Goal: Transaction & Acquisition: Purchase product/service

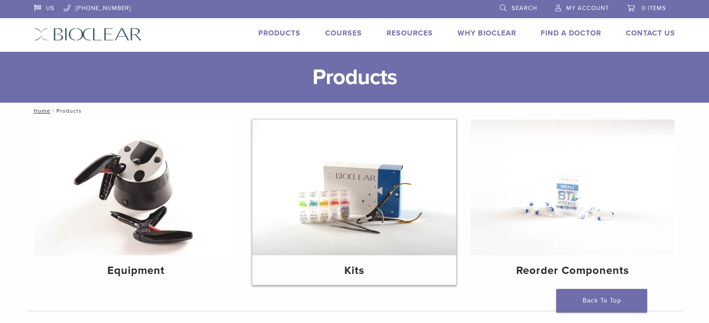
scroll to position [45, 0]
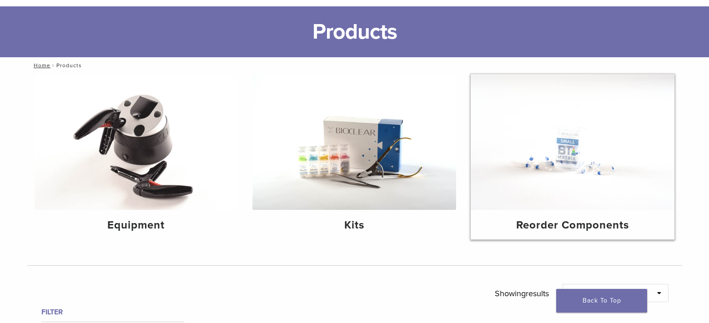
click at [608, 229] on h4 "Reorder Components" at bounding box center [572, 225] width 189 height 16
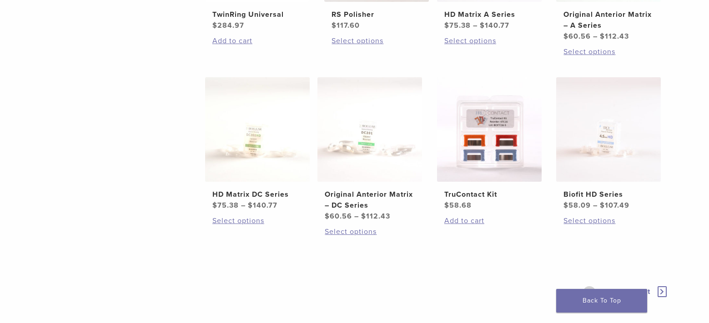
scroll to position [546, 0]
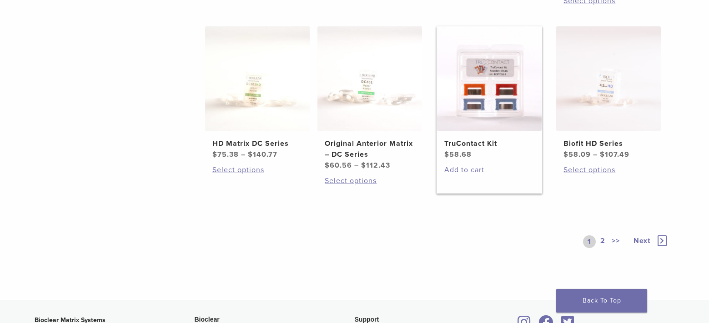
click at [476, 170] on link "Add to cart" at bounding box center [489, 170] width 90 height 11
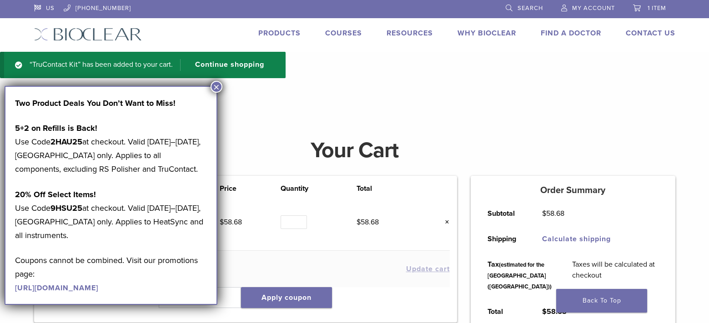
click at [218, 87] on button "×" at bounding box center [217, 87] width 12 height 12
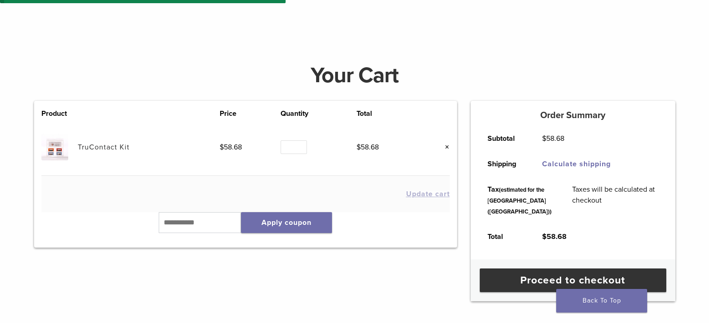
scroll to position [91, 0]
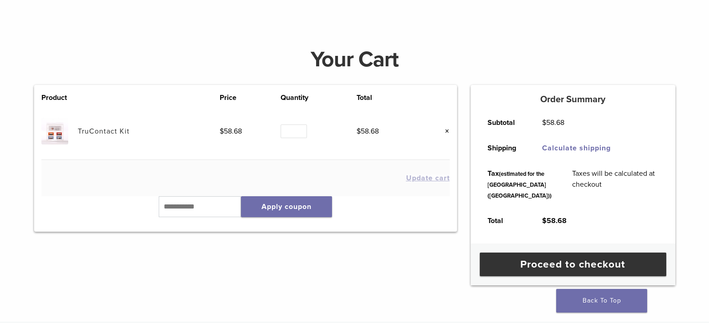
click at [60, 133] on img at bounding box center [54, 131] width 27 height 27
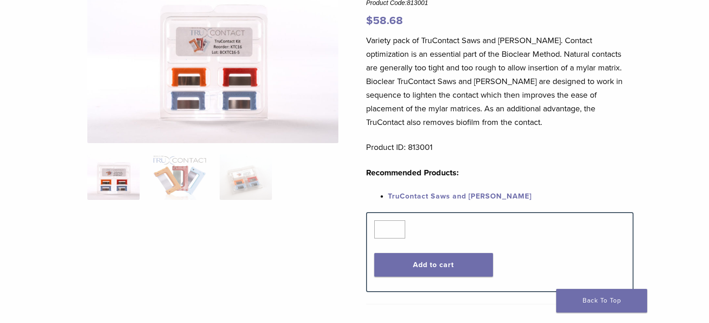
scroll to position [91, 0]
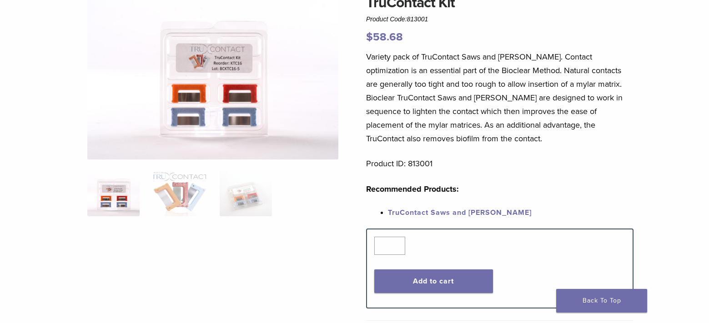
click at [136, 197] on img at bounding box center [113, 193] width 52 height 45
click at [191, 195] on img at bounding box center [179, 193] width 52 height 45
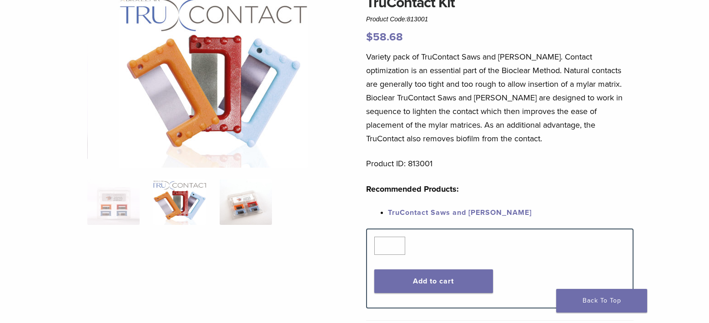
click at [241, 210] on img at bounding box center [246, 202] width 52 height 45
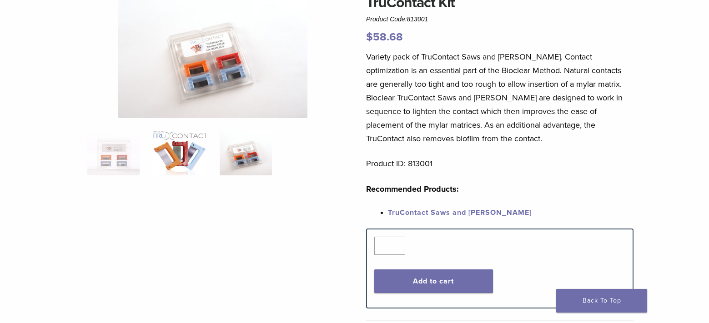
click at [195, 155] on img at bounding box center [179, 152] width 52 height 45
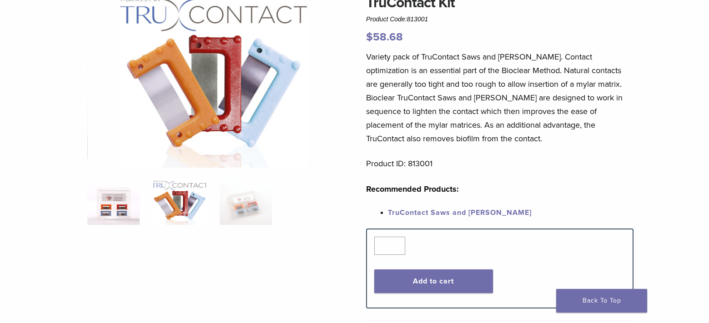
click at [116, 207] on img at bounding box center [113, 202] width 52 height 45
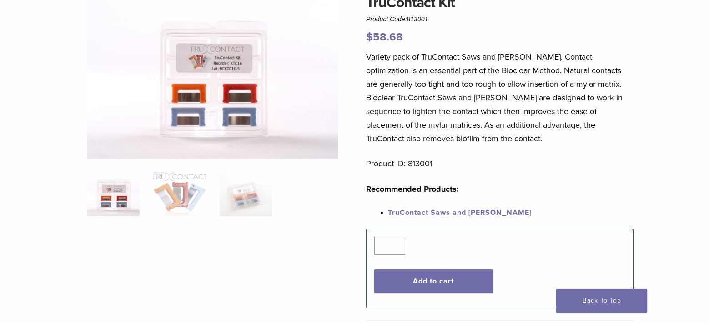
click at [529, 181] on div "Variety pack of TruContact Saws and [PERSON_NAME]. Contact optimization is an e…" at bounding box center [499, 139] width 267 height 179
click at [488, 214] on link "TruContact Saws and [PERSON_NAME]" at bounding box center [460, 212] width 144 height 9
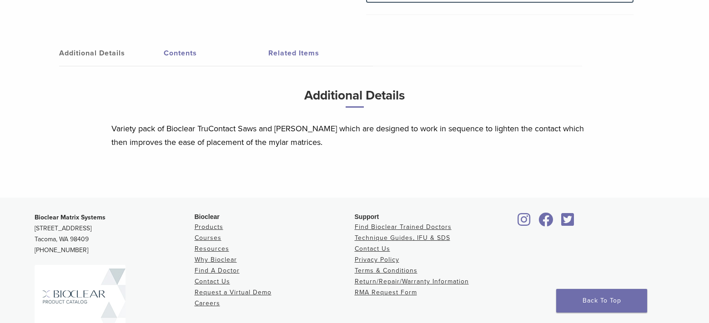
scroll to position [487, 0]
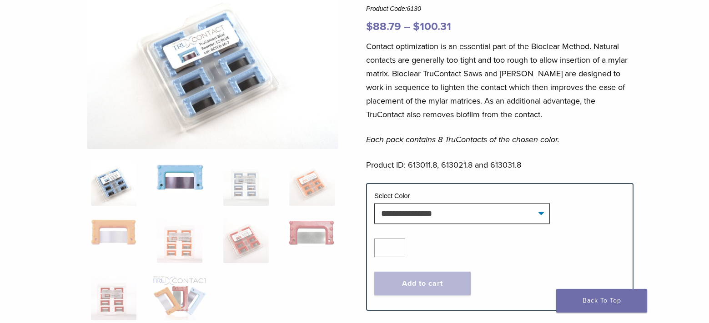
scroll to position [45, 0]
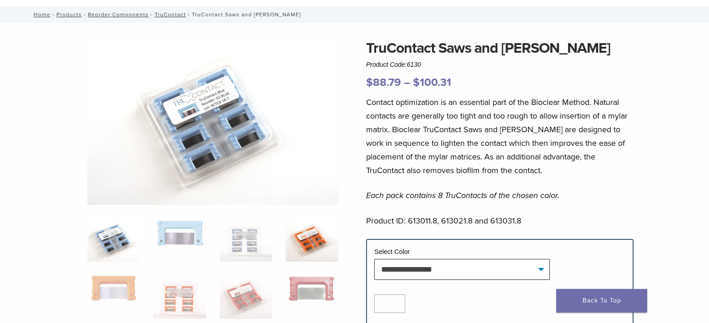
click at [303, 235] on img at bounding box center [312, 238] width 52 height 45
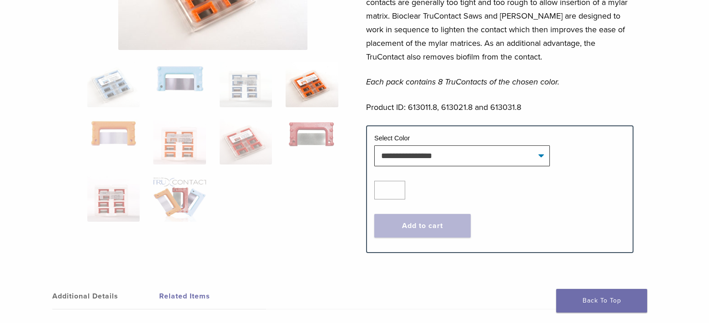
scroll to position [136, 0]
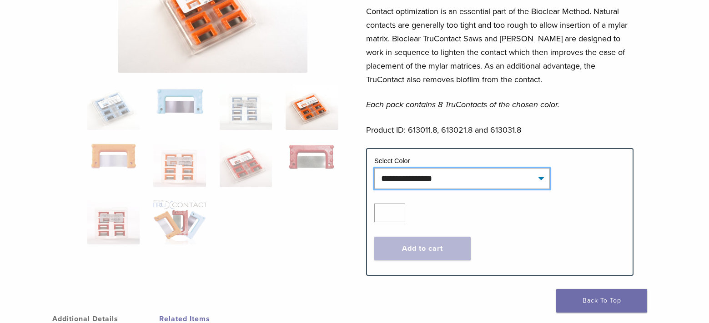
click at [537, 186] on select "**********" at bounding box center [462, 178] width 176 height 21
select select "***"
click at [374, 168] on select "**********" at bounding box center [462, 178] width 176 height 21
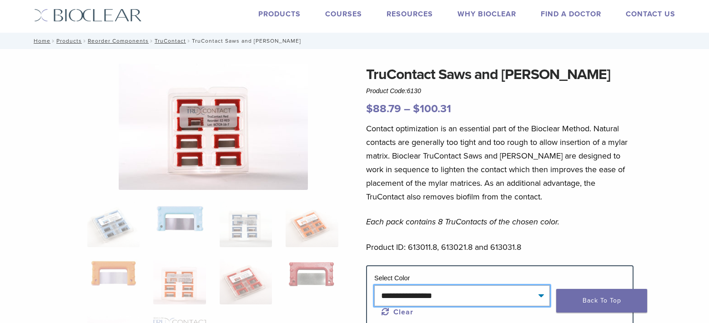
scroll to position [0, 0]
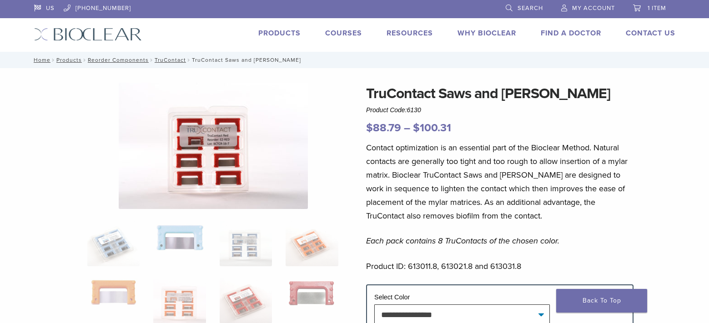
click at [236, 147] on img at bounding box center [213, 146] width 189 height 126
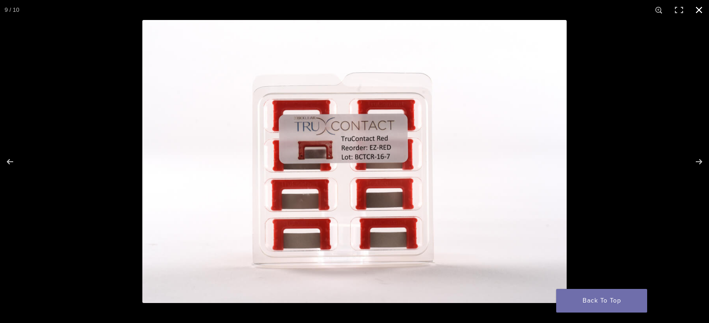
click at [694, 6] on button "Close (Esc)" at bounding box center [699, 10] width 20 height 20
